Goal: Task Accomplishment & Management: Manage account settings

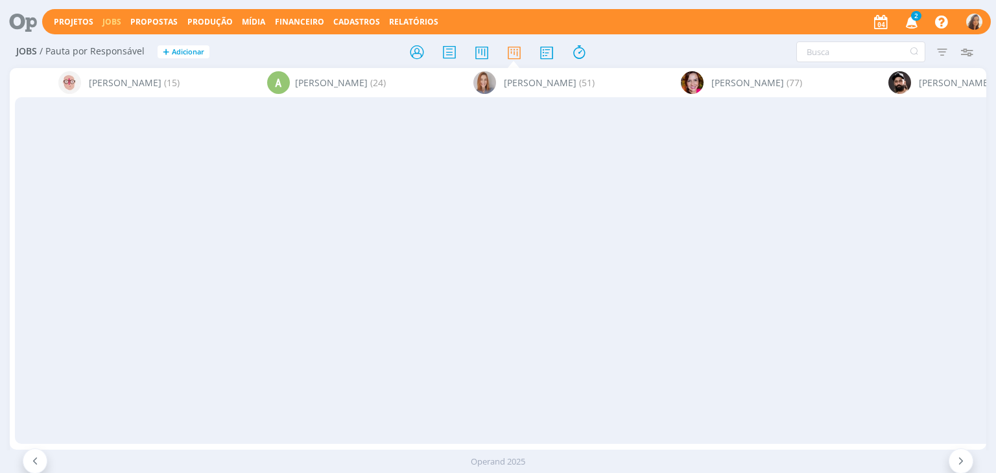
scroll to position [0, 4019]
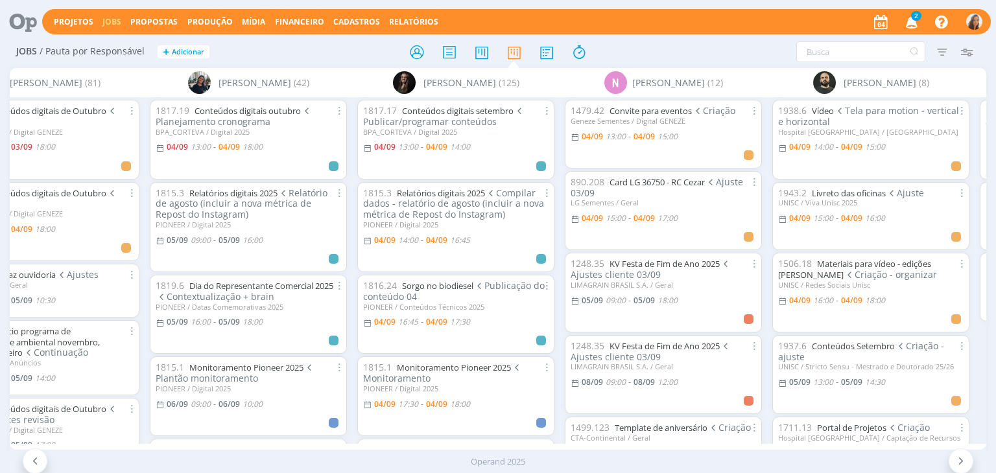
click at [919, 19] on span "2" at bounding box center [916, 16] width 10 height 10
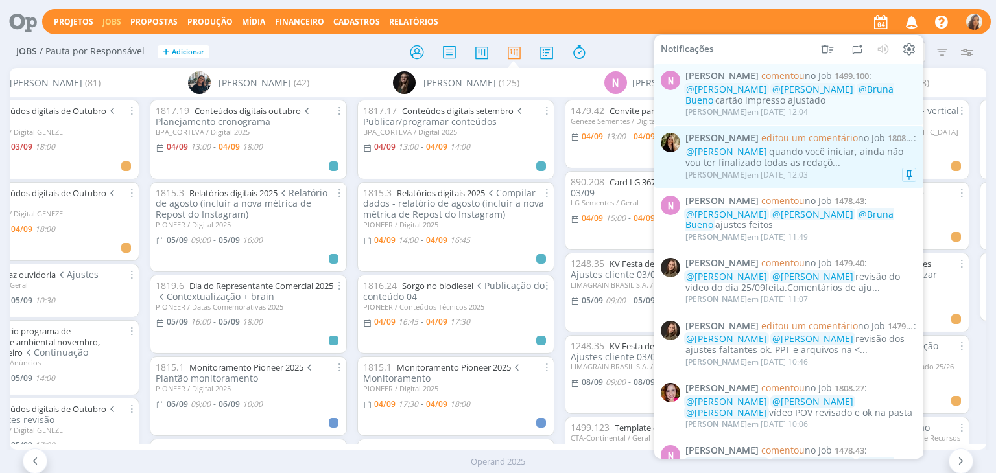
click at [884, 174] on div "Cristieli Crizel em 04/09 às 12:03" at bounding box center [800, 175] width 231 height 13
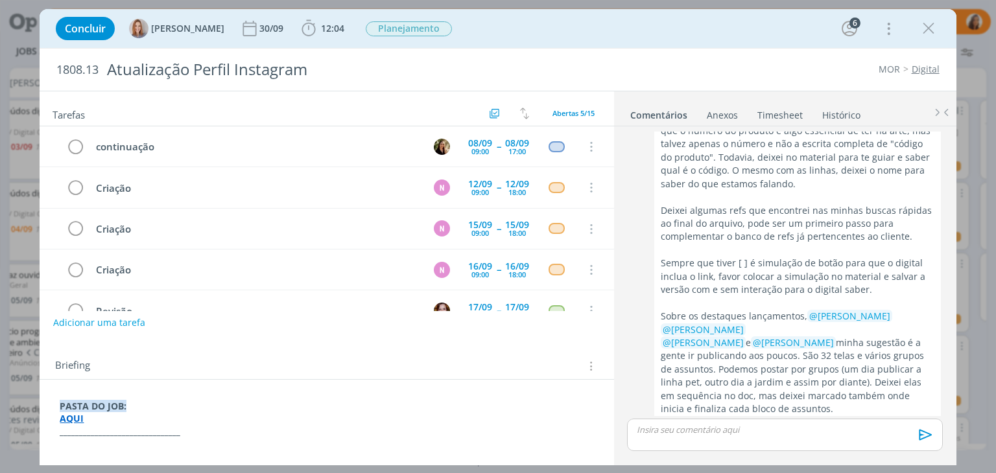
scroll to position [1343, 0]
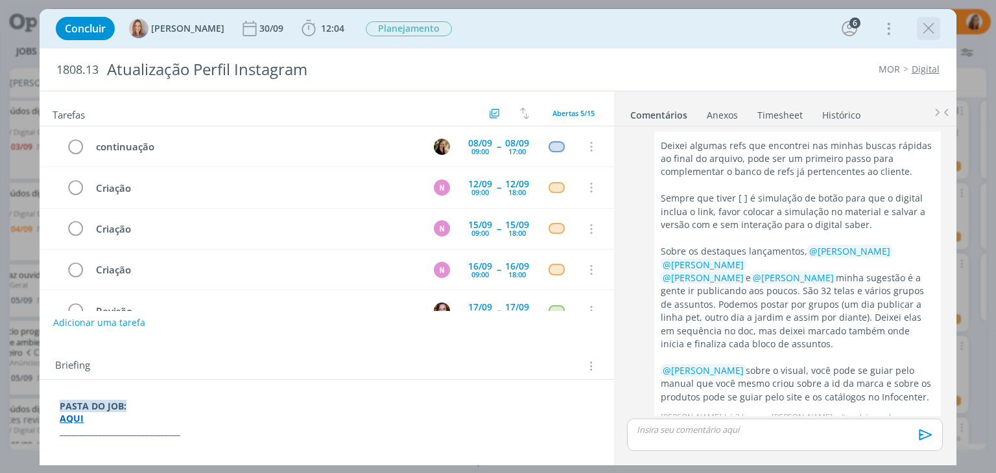
click at [932, 29] on icon "dialog" at bounding box center [928, 28] width 19 height 19
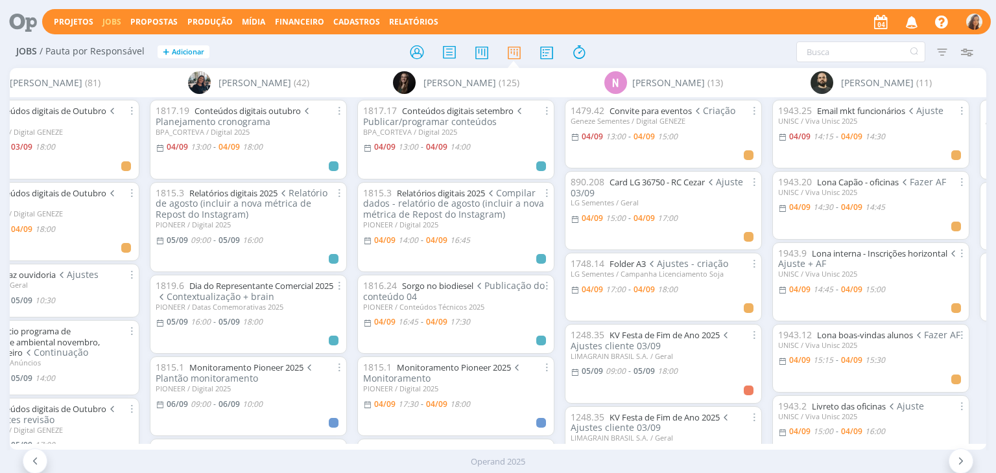
click at [718, 9] on div "Projetos Jobs Propostas Produção Mídia Financeiro Cadastros Relatórios Notifica…" at bounding box center [516, 21] width 948 height 25
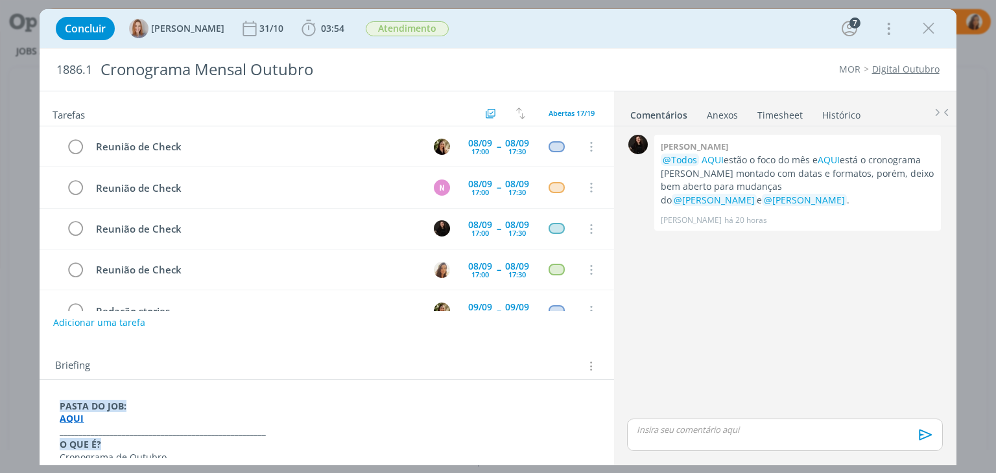
click at [930, 71] on link "Digital Outubro" at bounding box center [905, 69] width 67 height 12
click at [74, 421] on strong "AQUI" at bounding box center [72, 418] width 24 height 12
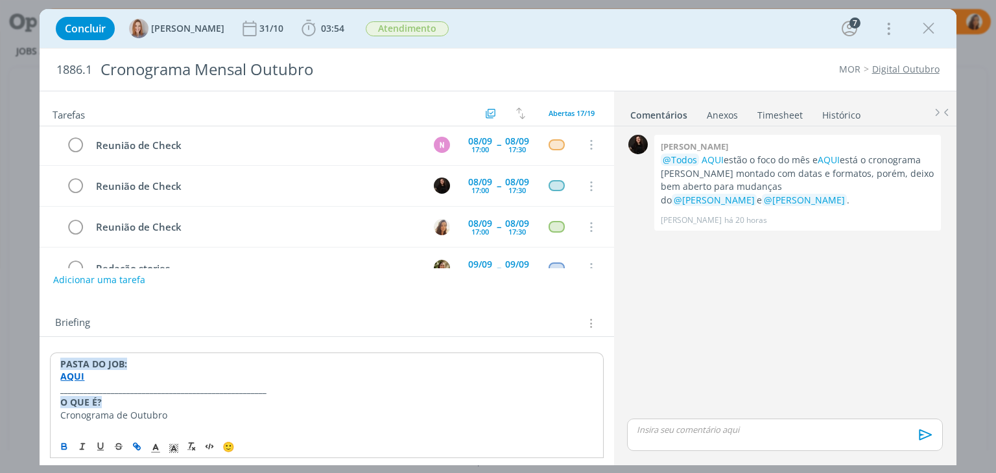
scroll to position [130, 0]
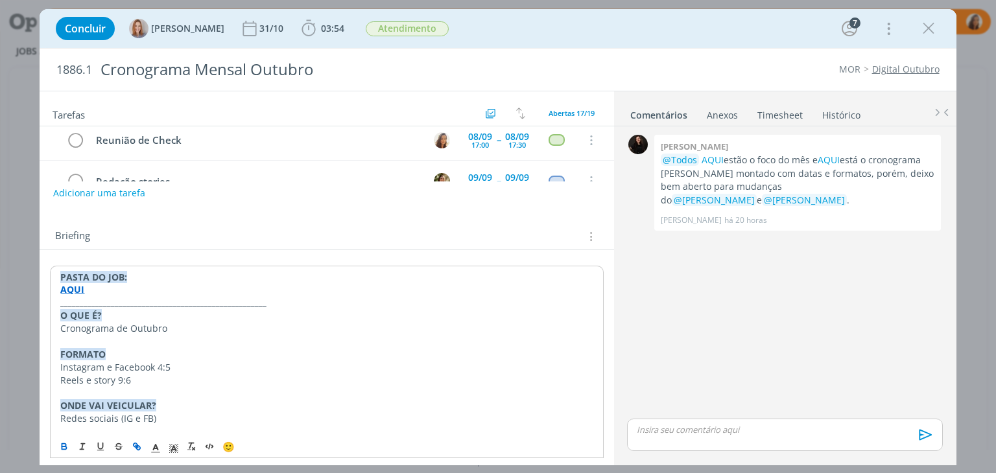
click at [75, 285] on strong "AQUI" at bounding box center [72, 289] width 24 height 12
click at [77, 290] on strong "AQUI" at bounding box center [72, 289] width 24 height 12
click at [78, 288] on strong "AQUI" at bounding box center [72, 289] width 24 height 12
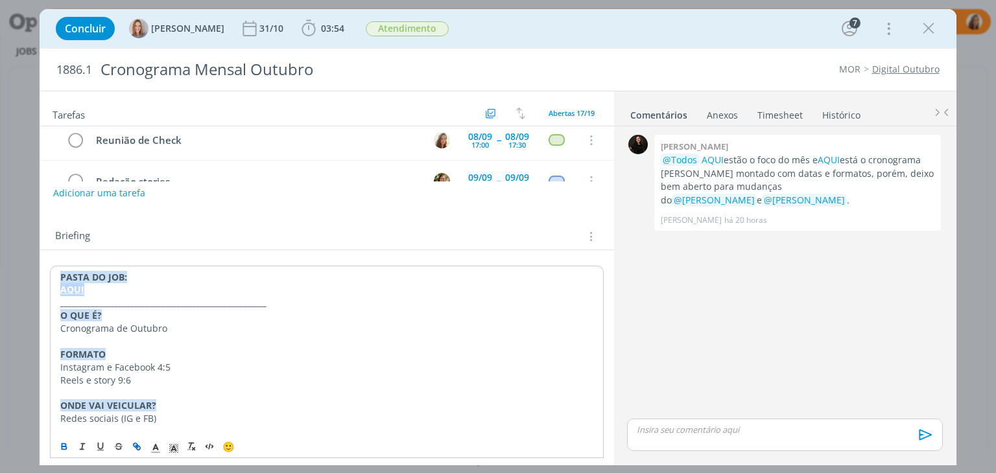
click at [78, 288] on strong "AQUI" at bounding box center [72, 289] width 24 height 12
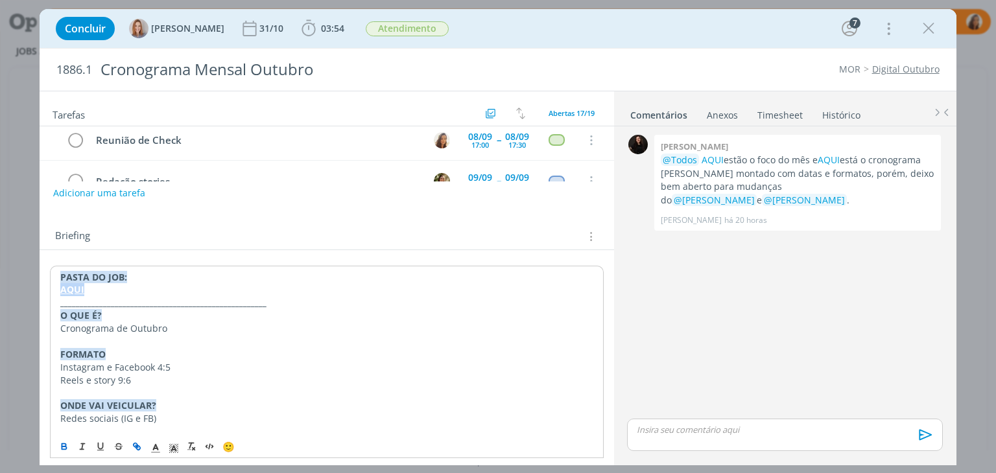
click at [78, 288] on strong "AQUI" at bounding box center [72, 289] width 24 height 12
click at [75, 286] on strong "AQUI" at bounding box center [72, 289] width 24 height 12
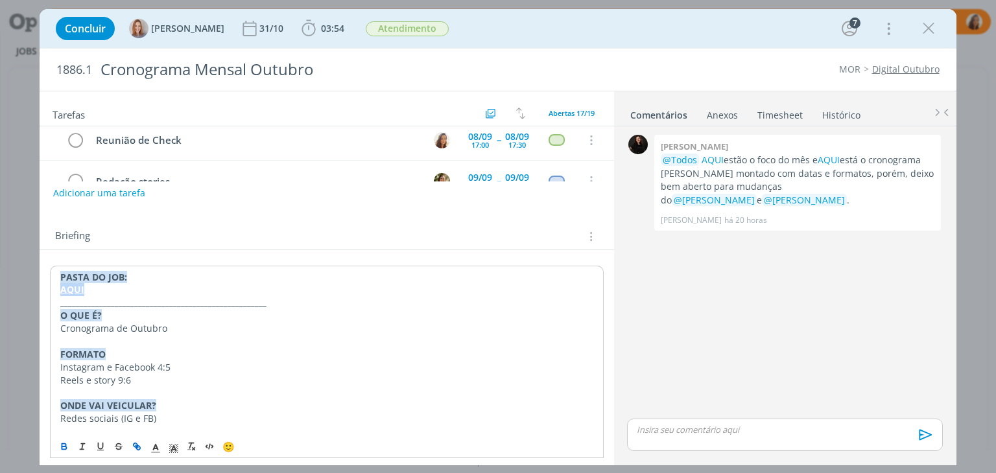
click at [75, 286] on strong "AQUI" at bounding box center [72, 289] width 24 height 12
click at [75, 287] on strong "AQUI" at bounding box center [72, 289] width 24 height 12
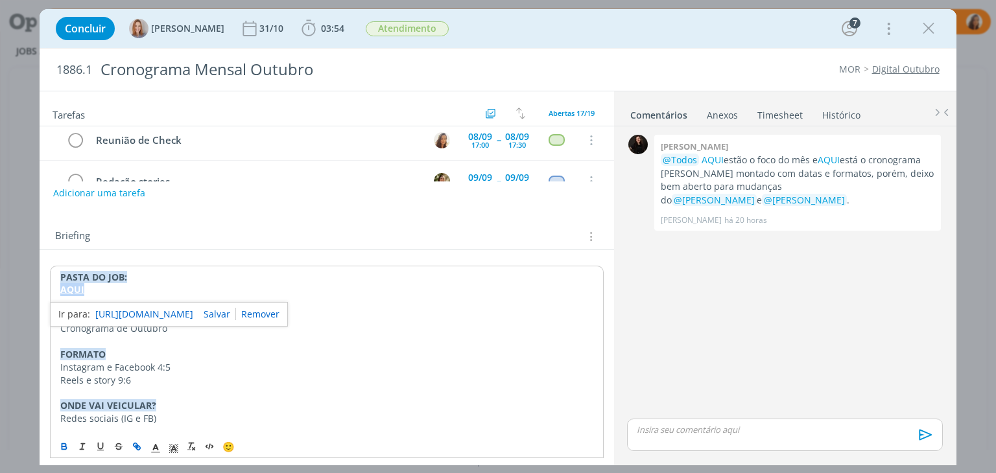
click at [75, 287] on strong "AQUI" at bounding box center [72, 289] width 24 height 12
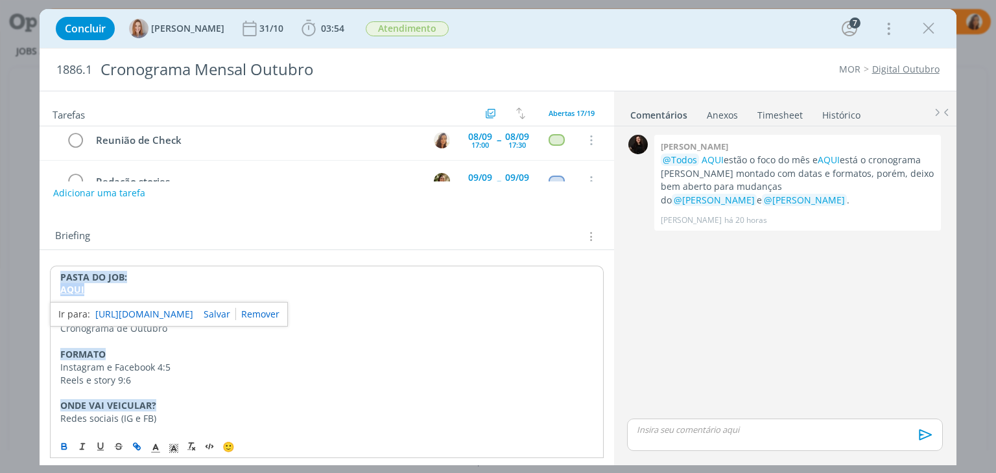
click at [75, 287] on strong "AQUI" at bounding box center [72, 289] width 24 height 12
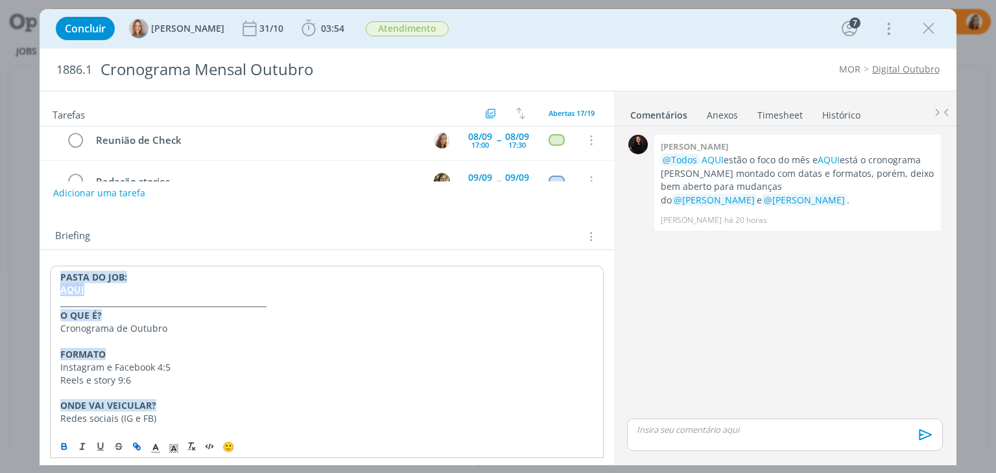
click at [75, 287] on strong "AQUI" at bounding box center [72, 289] width 24 height 12
click at [74, 288] on strong "AQUI" at bounding box center [72, 289] width 24 height 12
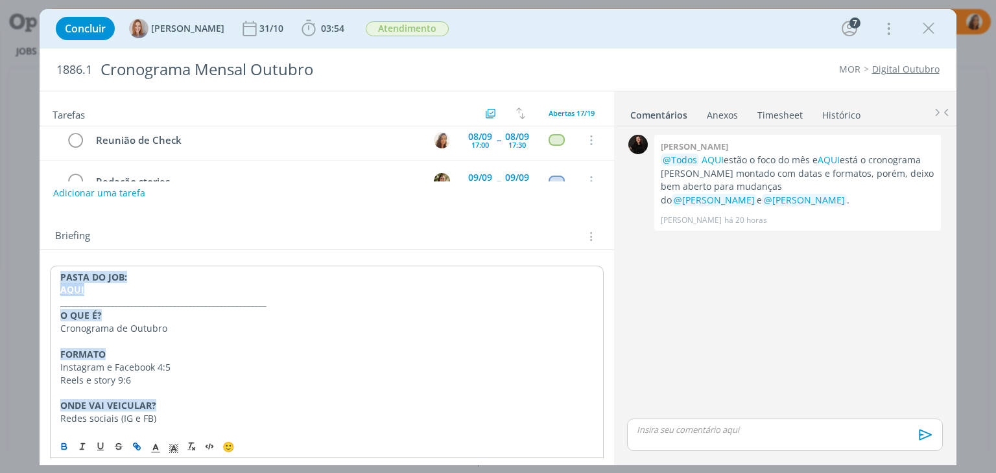
click at [74, 288] on strong "AQUI" at bounding box center [72, 289] width 24 height 12
click at [76, 290] on strong "AQUI" at bounding box center [72, 289] width 24 height 12
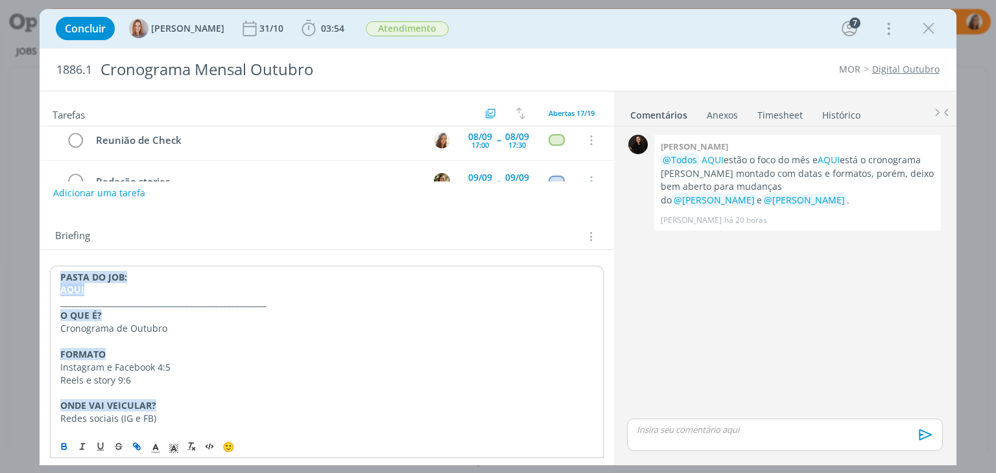
click at [76, 290] on strong "AQUI" at bounding box center [72, 289] width 24 height 12
click at [73, 288] on strong "AQUI" at bounding box center [72, 289] width 24 height 12
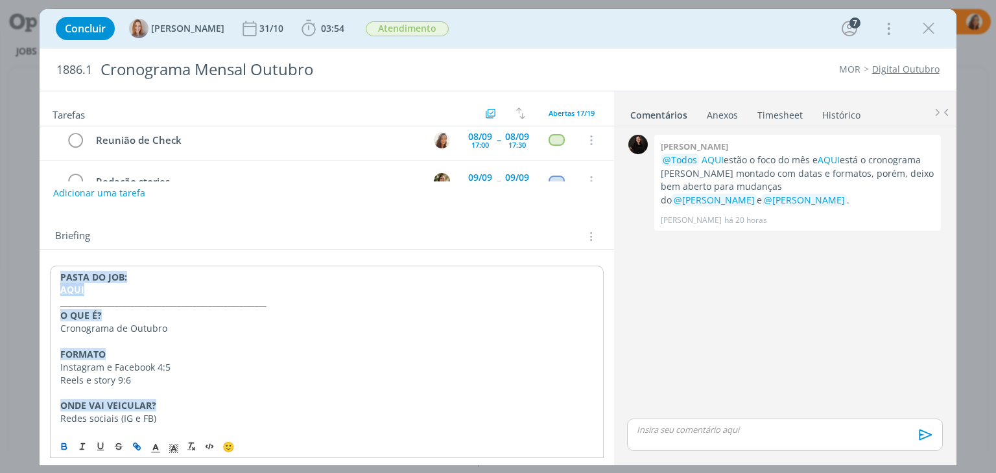
click at [73, 284] on strong "AQUI" at bounding box center [72, 289] width 24 height 12
click at [152, 312] on link "https://sobeae.sharepoint.com/:f:/s/SOBEAE/EhG2_-KGXeVDh_V8Z79out8BlvyBvwhTBapd…" at bounding box center [144, 314] width 98 height 17
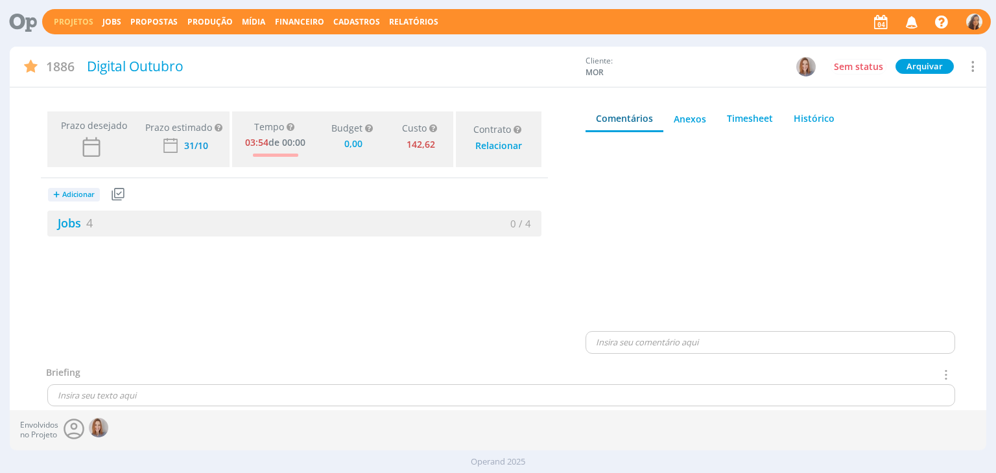
type input "0,00"
drag, startPoint x: 202, startPoint y: 58, endPoint x: 45, endPoint y: 61, distance: 157.6
click at [45, 61] on div "1886 Digital Outubro" at bounding box center [294, 68] width 569 height 33
click at [167, 61] on div "Digital Outubro" at bounding box center [330, 68] width 497 height 33
click at [65, 24] on link "Projetos" at bounding box center [74, 21] width 40 height 11
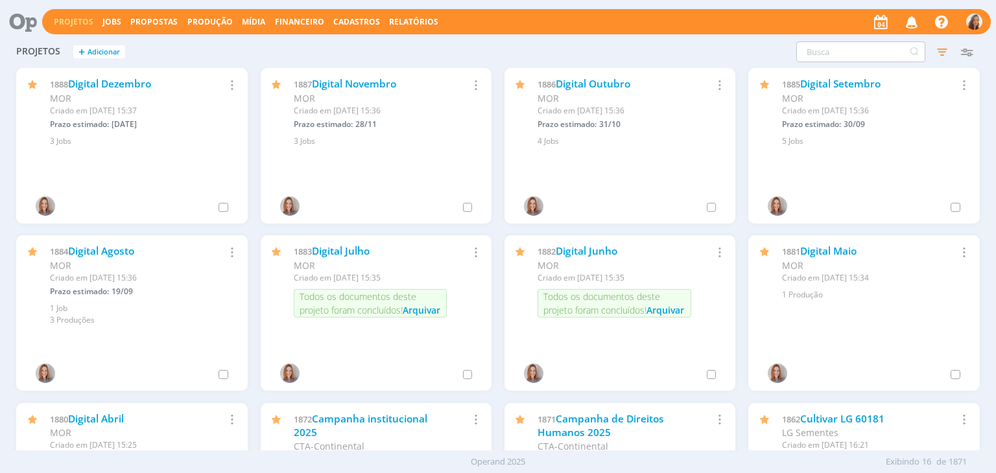
drag, startPoint x: 812, startPoint y: 38, endPoint x: 816, endPoint y: 43, distance: 6.9
click at [814, 40] on div "Projetos + Adicionar Filtros Filtrar Limpar Status Cliente / Contrato Cliente S…" at bounding box center [498, 52] width 976 height 32
click at [814, 45] on input "text" at bounding box center [860, 51] width 129 height 21
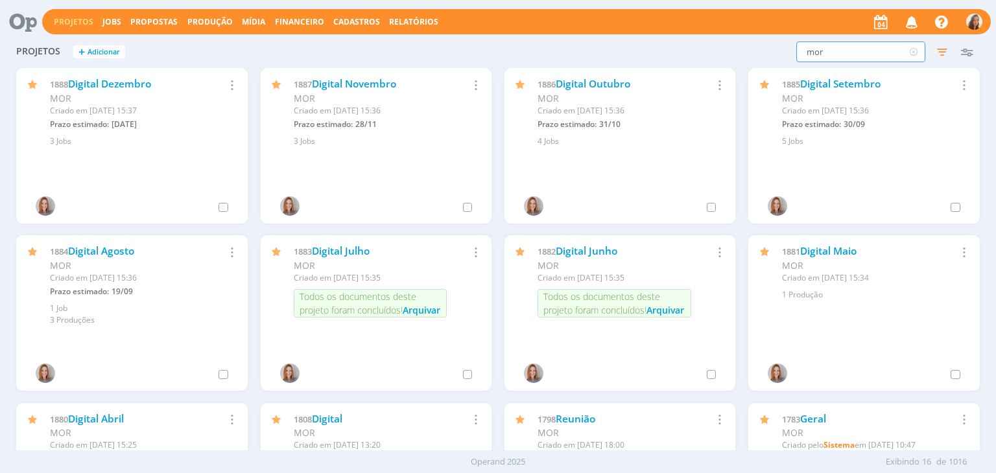
type input "mor"
click at [89, 58] on button "+ Adicionar" at bounding box center [99, 52] width 52 height 14
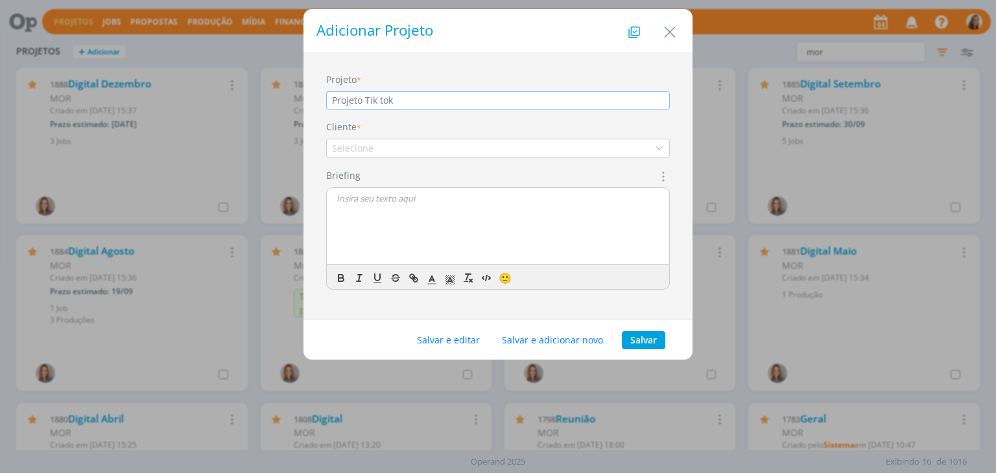
type input "Projeto Tik tok"
click at [503, 145] on div "Selecione" at bounding box center [498, 148] width 344 height 19
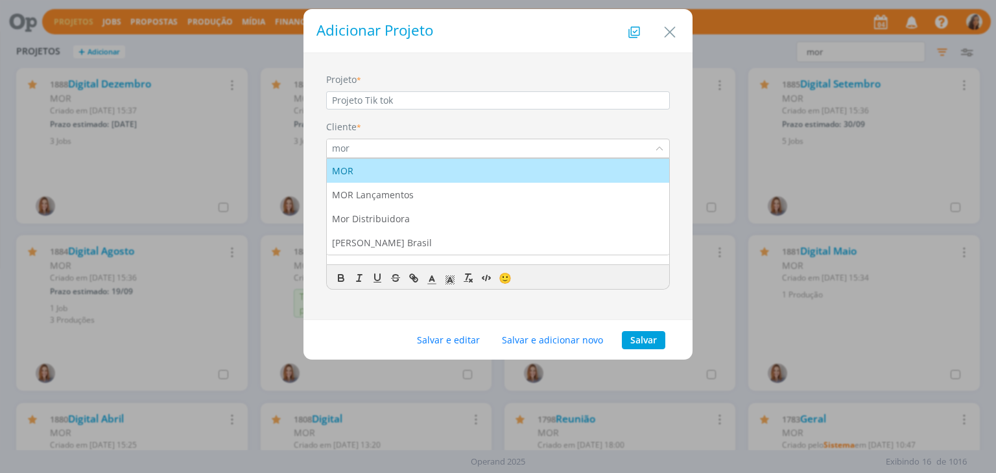
type input "mor"
click at [506, 172] on div "MOR" at bounding box center [498, 171] width 332 height 14
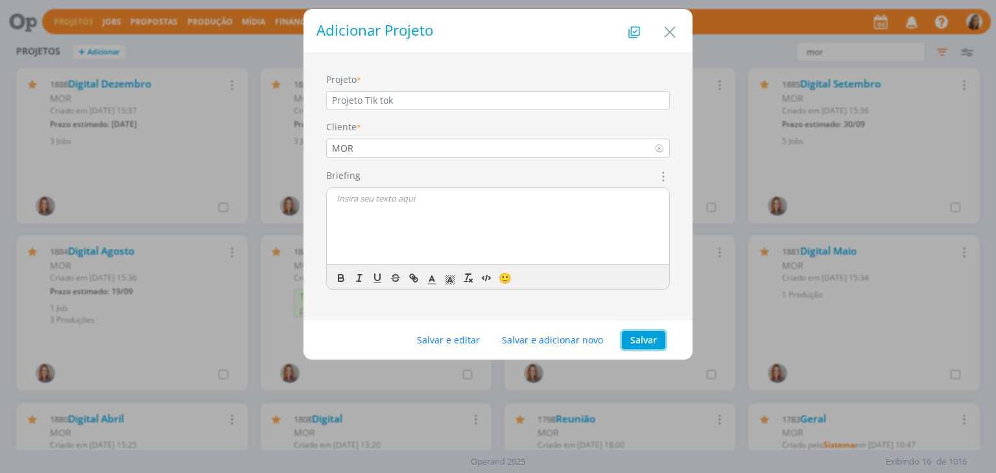
click at [657, 331] on button "Salvar" at bounding box center [643, 340] width 43 height 18
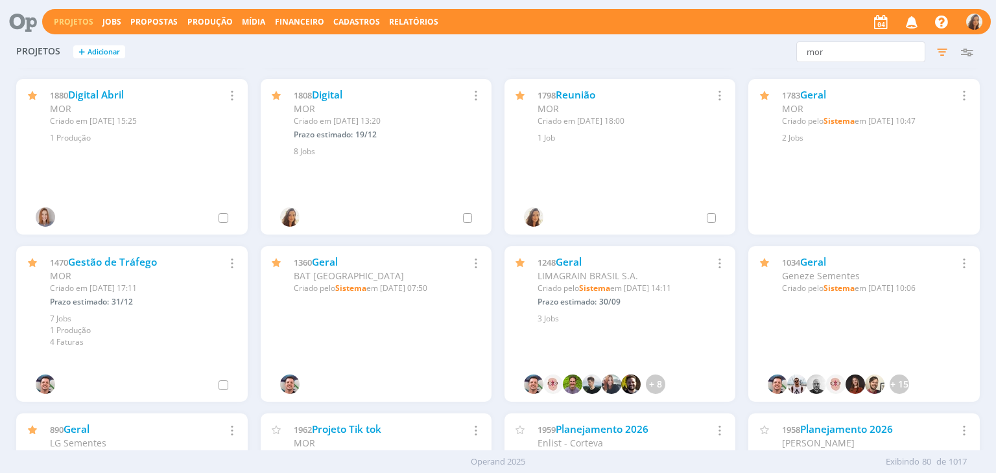
scroll to position [389, 0]
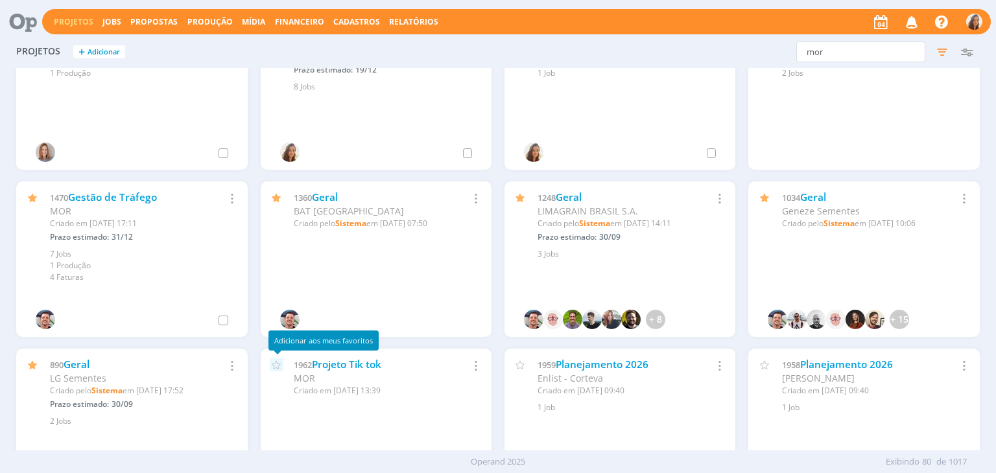
click at [272, 368] on icon at bounding box center [277, 364] width 14 height 13
click at [360, 365] on link "Projeto Tik tok" at bounding box center [346, 365] width 69 height 14
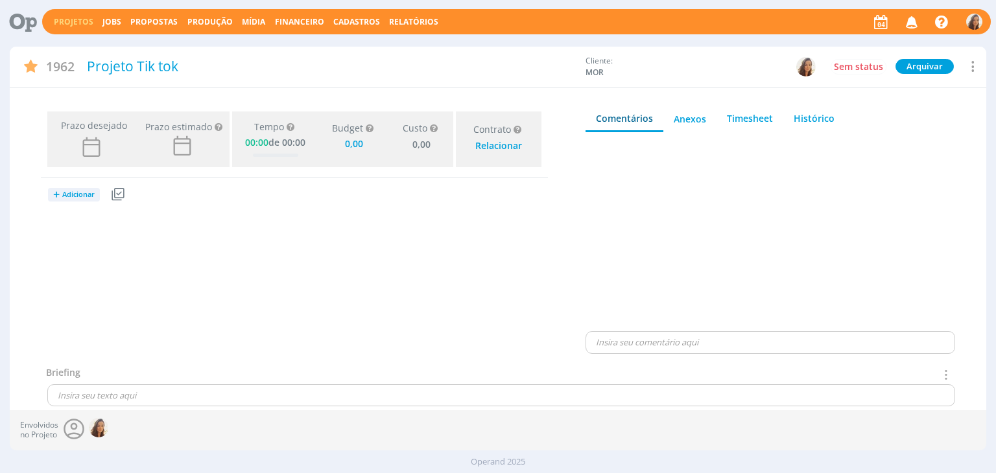
click at [91, 198] on span "Adicionar" at bounding box center [78, 195] width 32 height 8
click at [98, 233] on link "Jobs" at bounding box center [99, 239] width 102 height 21
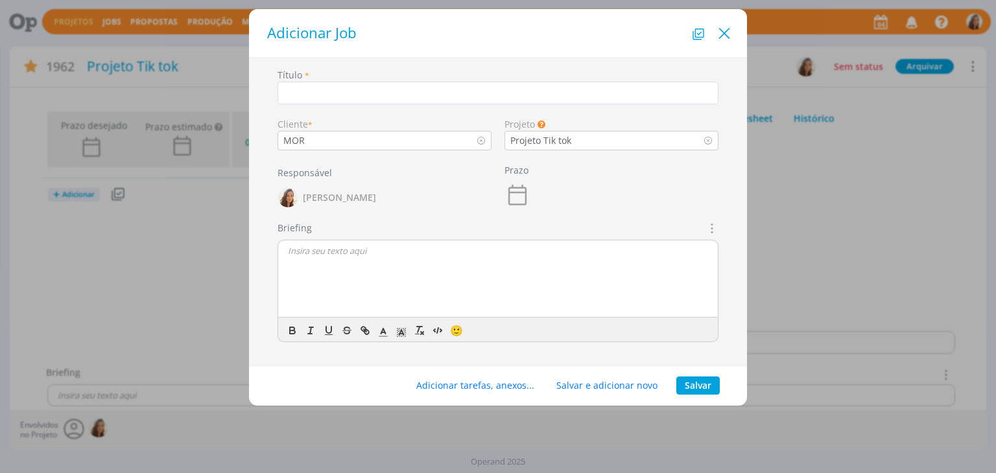
click at [726, 32] on icon "Close" at bounding box center [723, 33] width 19 height 19
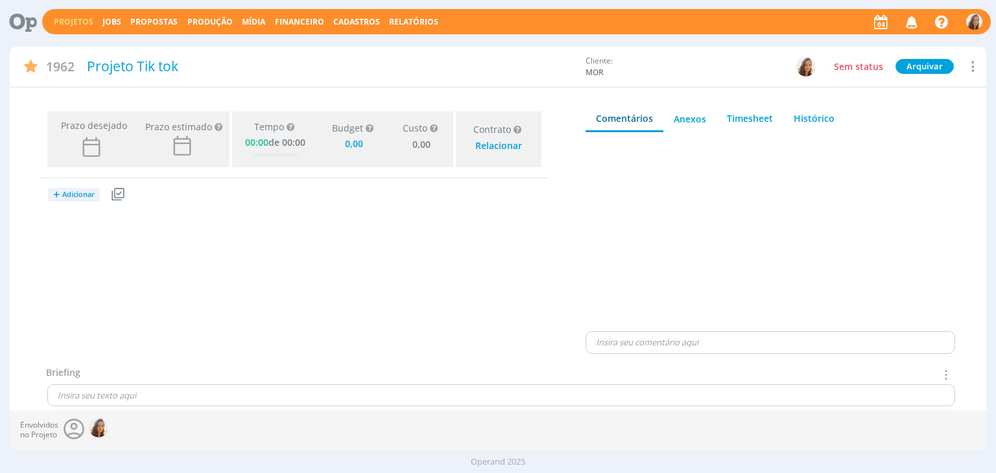
type input "0,00"
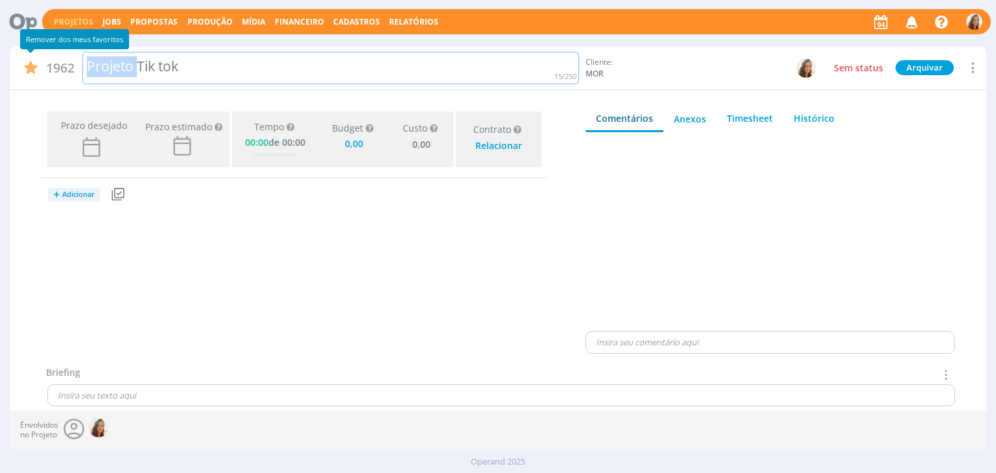
drag, startPoint x: 138, startPoint y: 71, endPoint x: 0, endPoint y: 71, distance: 138.1
click at [0, 71] on div "1962 Projeto Tik tok Cliente: MOR Sem status Arquivar Arquivar Cancelar Duplica…" at bounding box center [498, 249] width 996 height 404
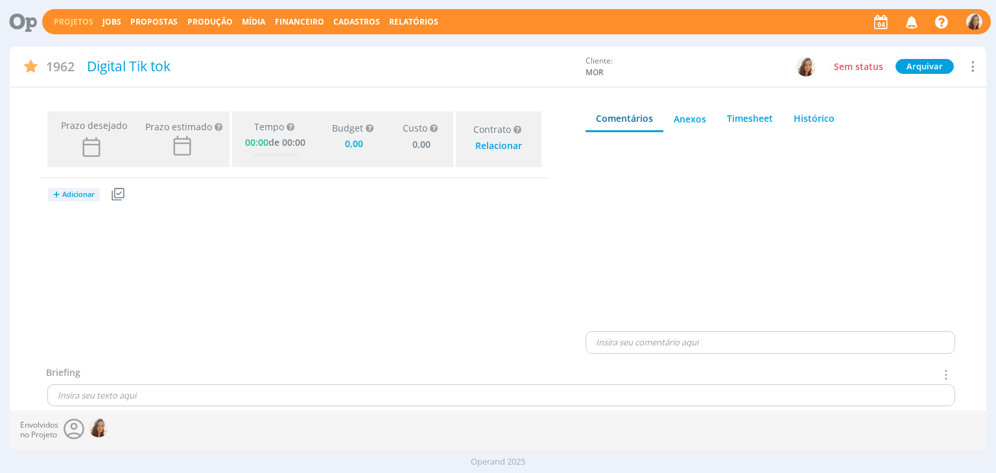
click at [208, 224] on div "Prazo desejado Prazo estimado Prazo estimado é a maior data dentre todos os job…" at bounding box center [294, 235] width 569 height 259
type input "0,00"
click at [160, 65] on div "Digital Tik tok" at bounding box center [330, 68] width 497 height 33
click at [204, 70] on div "Digital TikTok" at bounding box center [330, 68] width 497 height 33
click at [67, 17] on link "Projetos" at bounding box center [74, 21] width 40 height 11
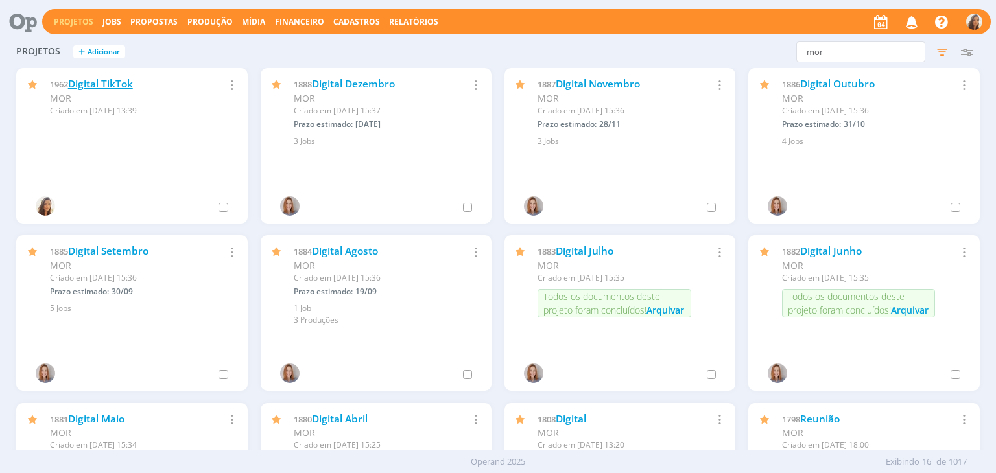
click at [109, 78] on link "Digital TikTok" at bounding box center [100, 84] width 65 height 14
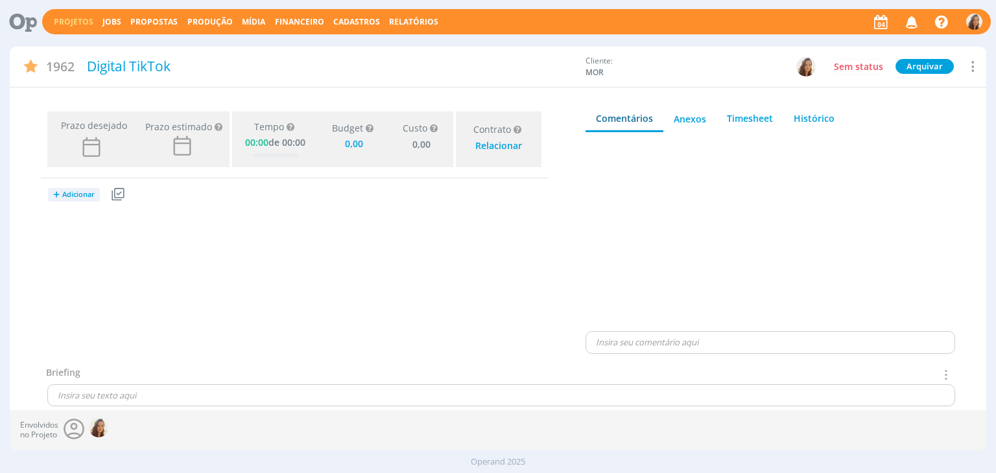
click at [970, 67] on icon at bounding box center [972, 67] width 16 height 18
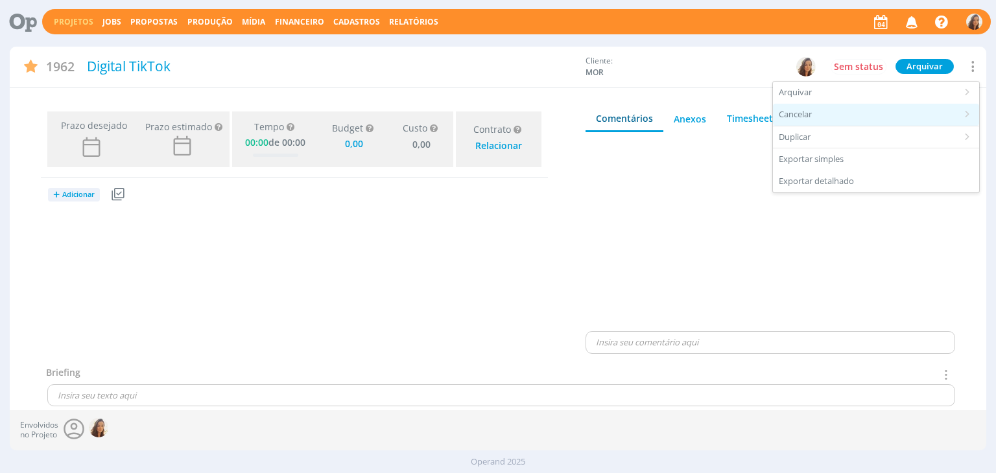
click at [827, 115] on div "Cancelar" at bounding box center [876, 115] width 206 height 22
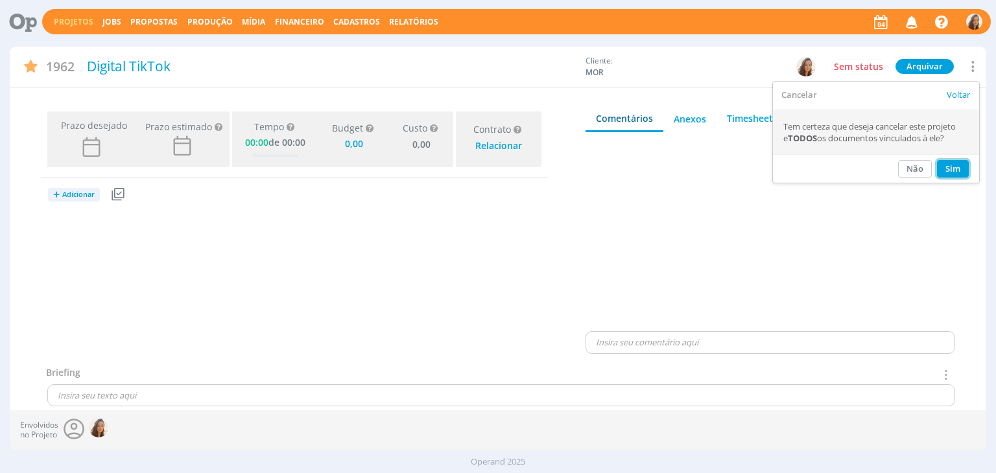
click at [957, 169] on button "Sim" at bounding box center [953, 169] width 32 height 18
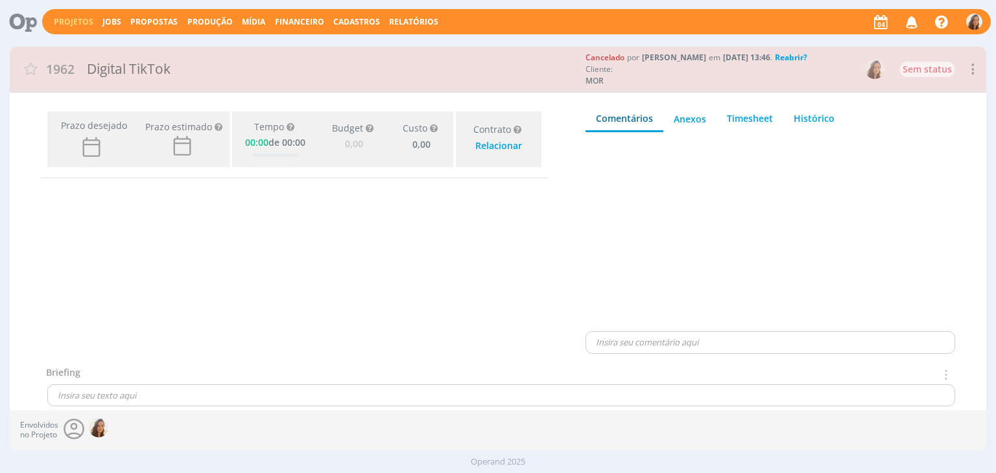
type input "0,00"
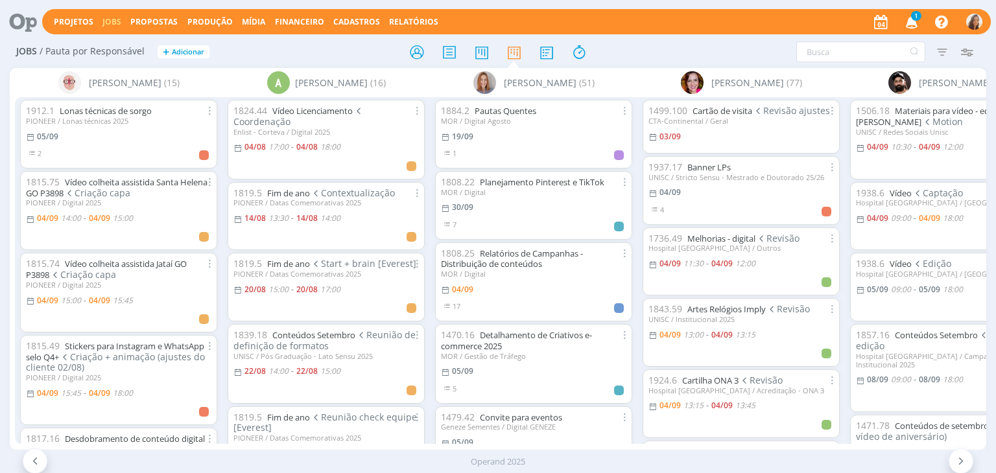
scroll to position [0, 326]
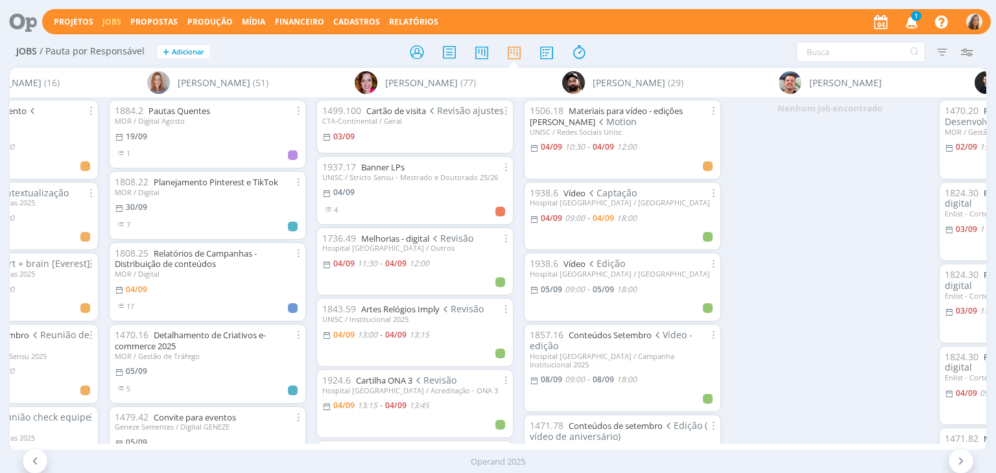
click at [916, 21] on icon "button" at bounding box center [911, 21] width 23 height 22
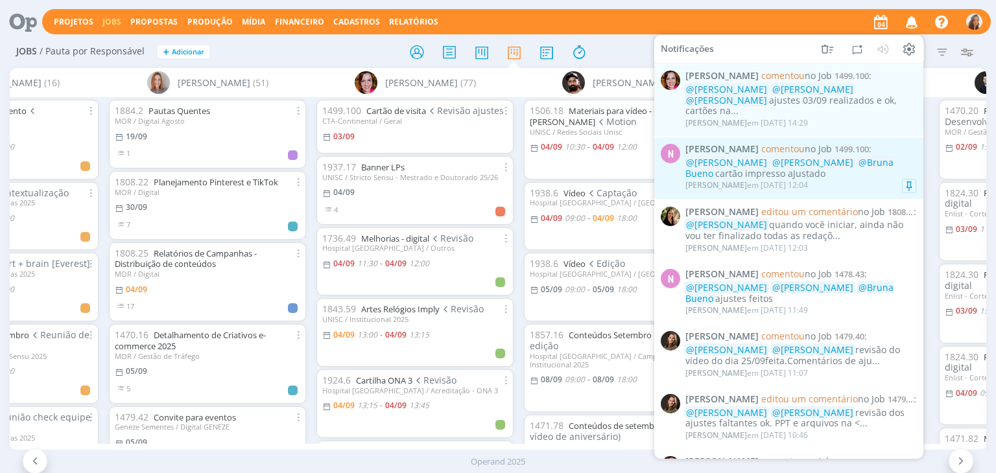
click at [856, 167] on div "@Vanessa Feron @Amanda Oliveira @Bruna Bueno cartão impresso aJustado" at bounding box center [800, 169] width 231 height 22
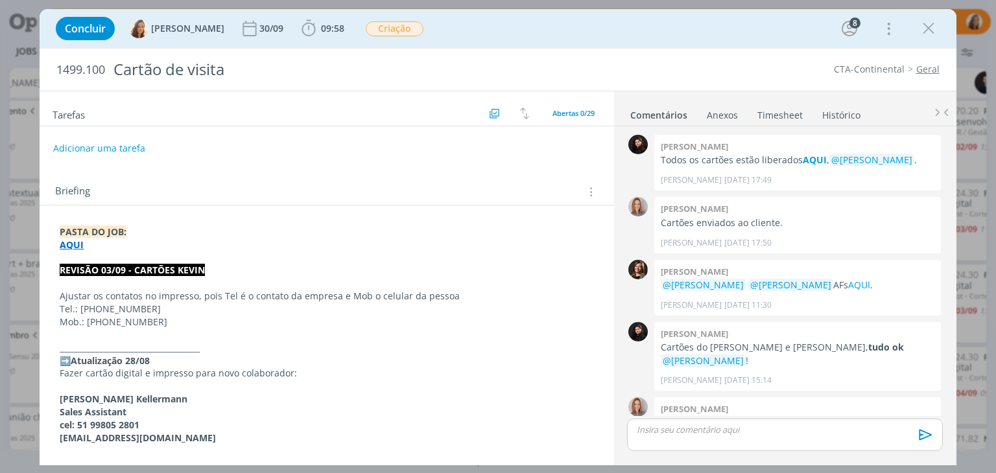
scroll to position [1094, 0]
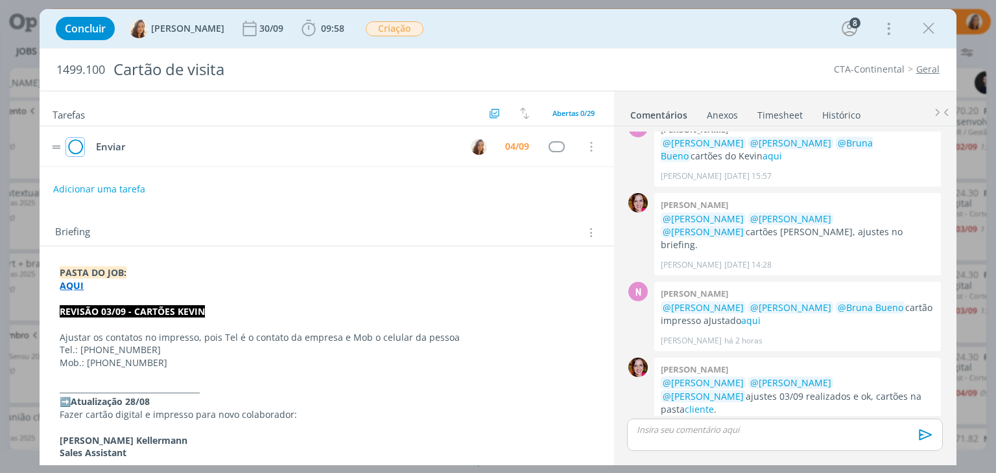
click at [73, 148] on icon "dialog" at bounding box center [75, 146] width 18 height 19
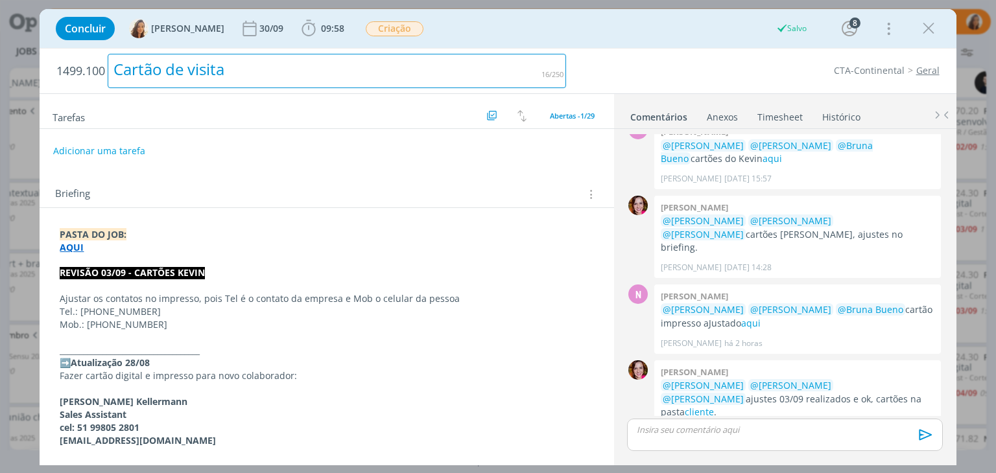
click at [195, 65] on div "Cartão de visita" at bounding box center [337, 71] width 458 height 34
copy div "Cartão de visita"
click at [291, 69] on div "Cartão de visita" at bounding box center [337, 71] width 458 height 34
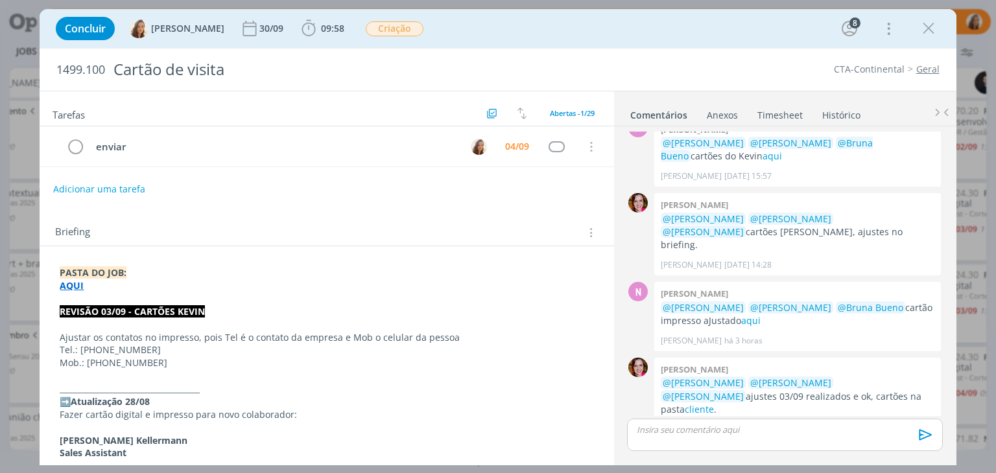
click at [851, 388] on p "@Nathan Grellet @Amanda Oliveira @Vanessa Feron ajustes 03/09 realizados e ok, …" at bounding box center [798, 397] width 274 height 40
click at [714, 403] on link "cliente" at bounding box center [699, 409] width 29 height 12
click at [784, 444] on div "dialog" at bounding box center [784, 435] width 315 height 32
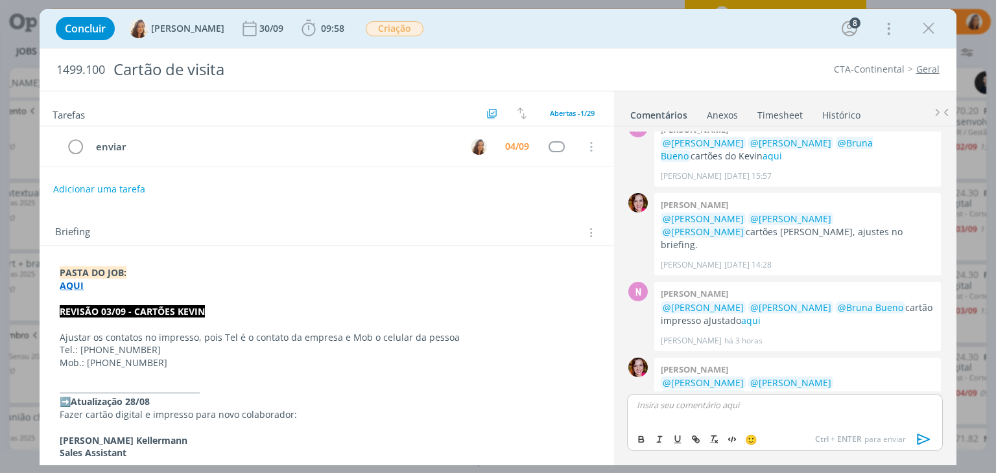
scroll to position [1118, 0]
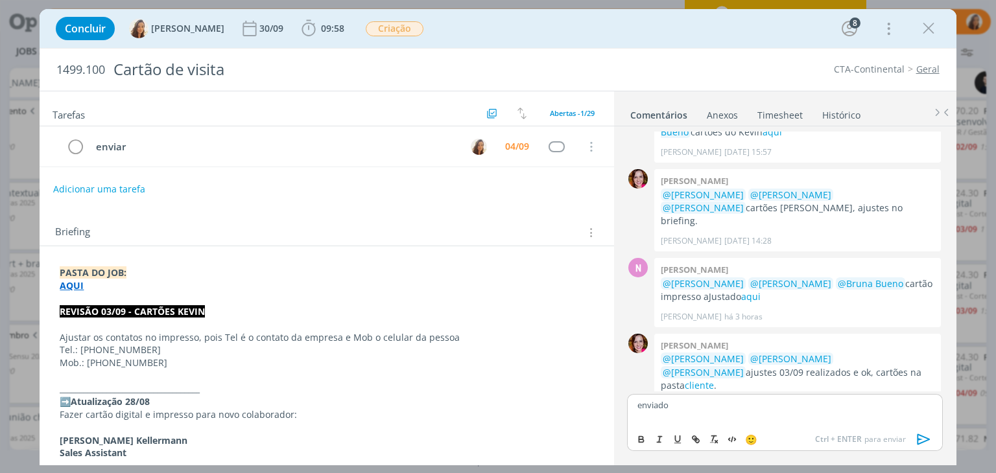
click at [928, 436] on icon "dialog" at bounding box center [923, 439] width 19 height 19
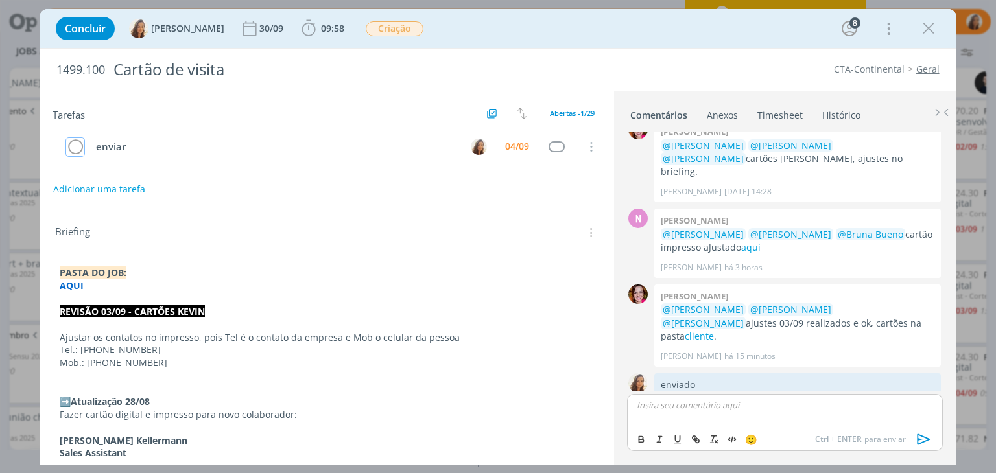
click at [75, 148] on icon "dialog" at bounding box center [75, 146] width 18 height 19
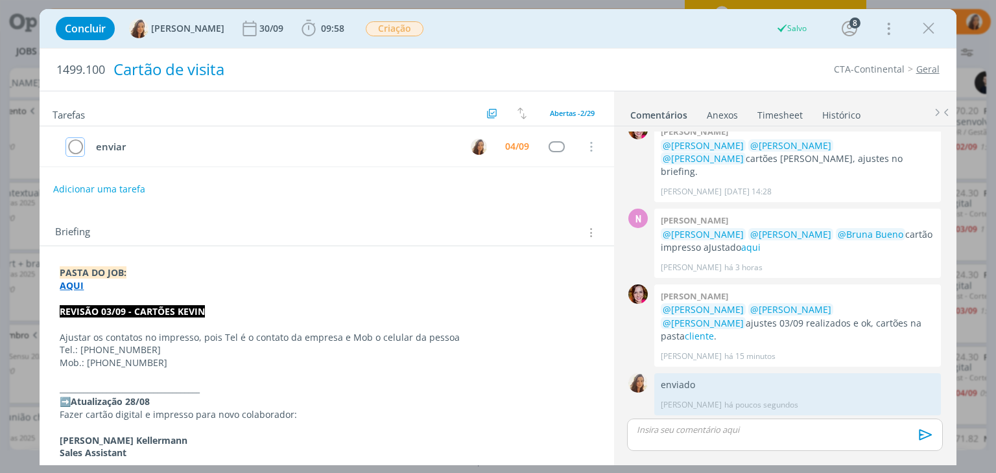
scroll to position [1142, 0]
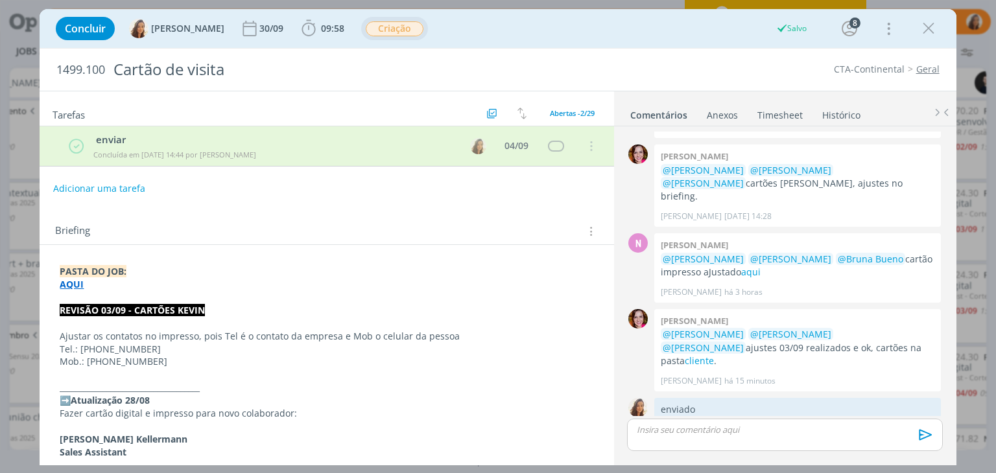
click at [395, 34] on span "Criação" at bounding box center [395, 28] width 58 height 15
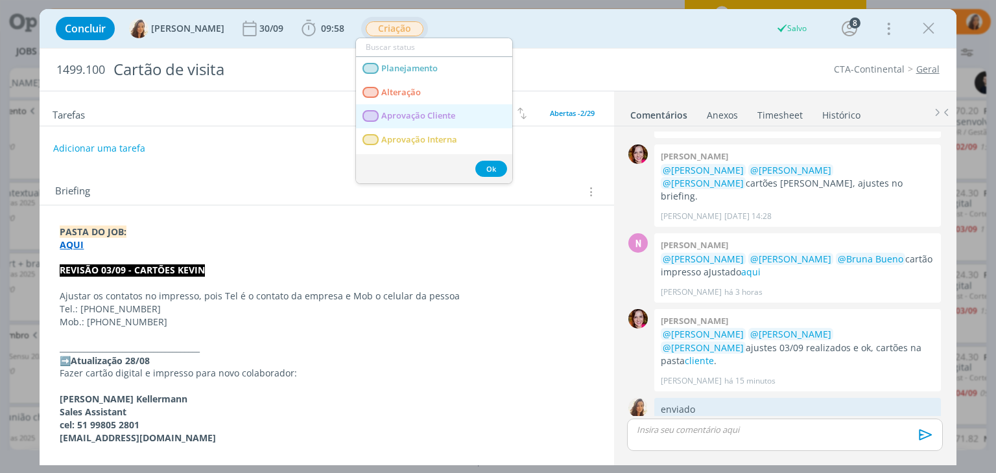
click at [422, 115] on span "Aprovação Cliente" at bounding box center [419, 116] width 74 height 10
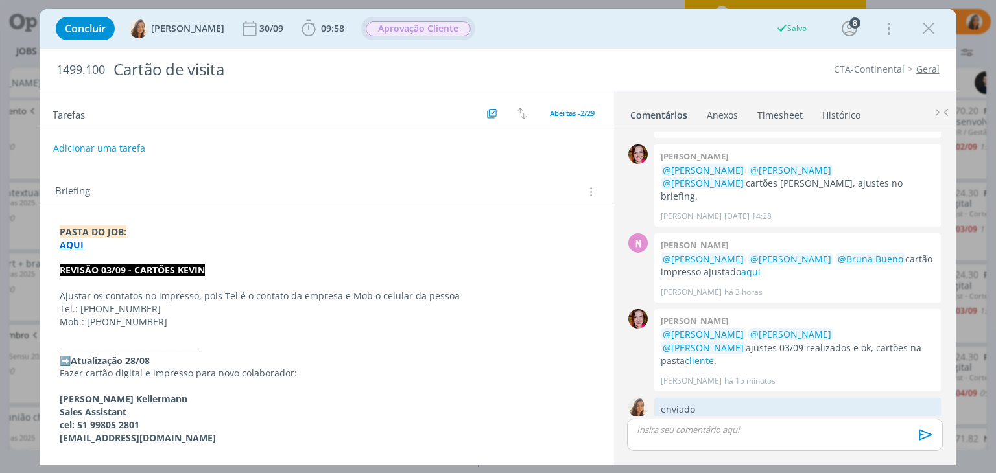
click at [391, 29] on span "Aprovação Cliente" at bounding box center [418, 28] width 105 height 15
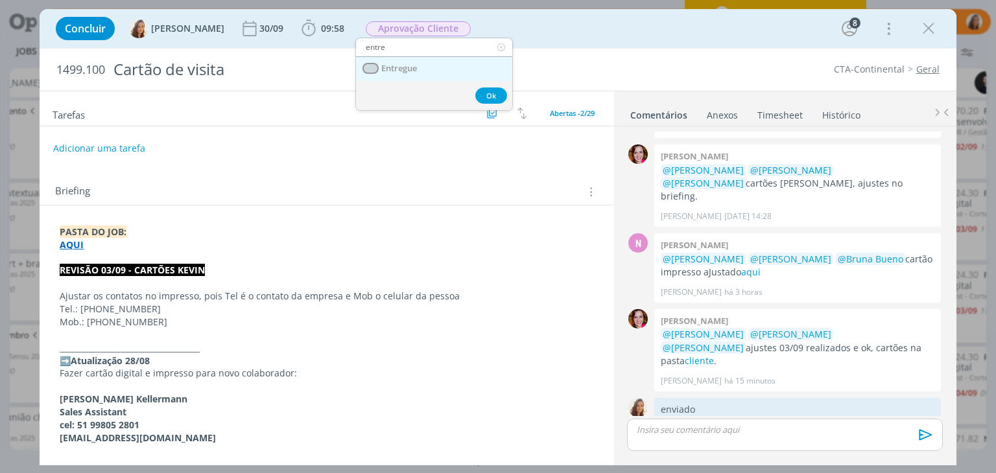
type input "entre"
click at [399, 74] on link "Entregue" at bounding box center [434, 69] width 156 height 24
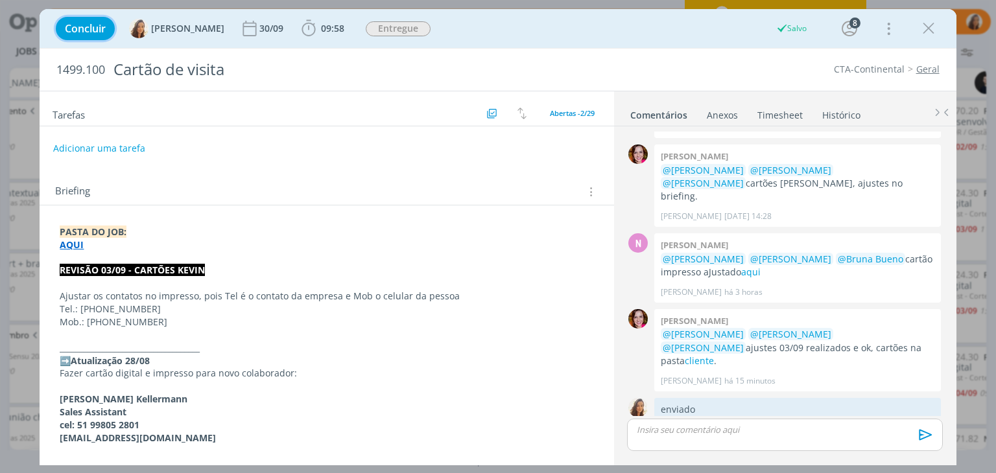
click at [101, 30] on span "Concluir" at bounding box center [85, 28] width 41 height 10
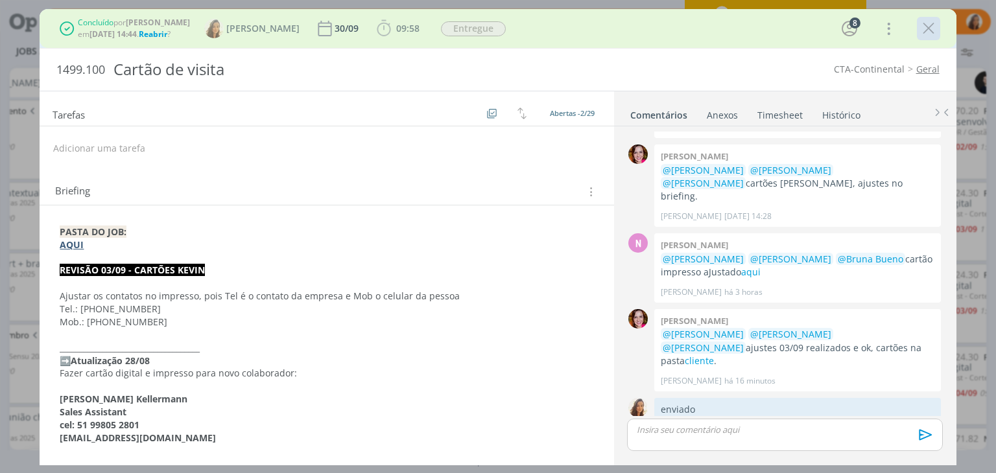
click at [932, 23] on icon "dialog" at bounding box center [928, 28] width 19 height 19
